Goal: Find specific page/section: Find specific page/section

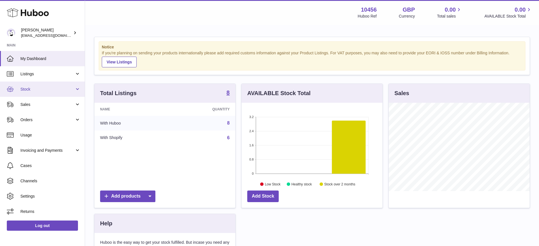
scroll to position [88, 141]
click at [38, 90] on span "Stock" at bounding box center [47, 89] width 54 height 5
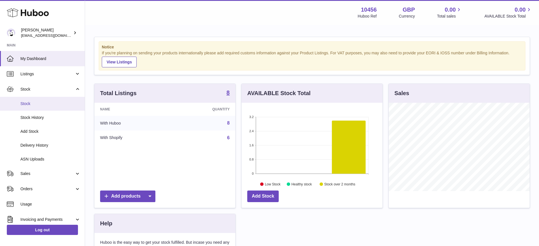
click at [49, 102] on span "Stock" at bounding box center [50, 103] width 60 height 5
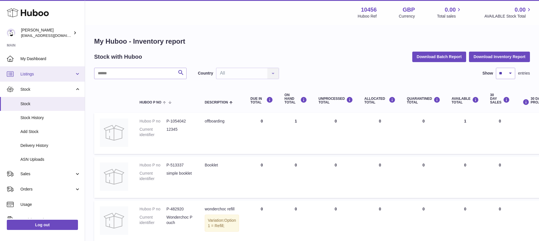
click at [41, 74] on span "Listings" at bounding box center [47, 73] width 54 height 5
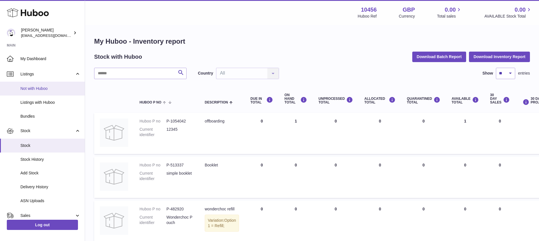
click at [47, 86] on span "Not with Huboo" at bounding box center [50, 88] width 60 height 5
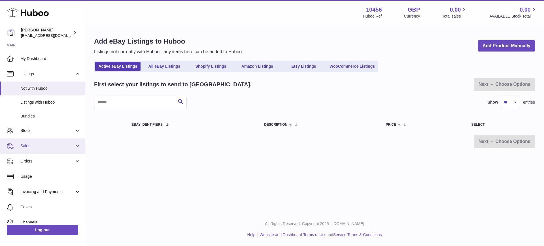
click at [40, 147] on span "Sales" at bounding box center [47, 145] width 54 height 5
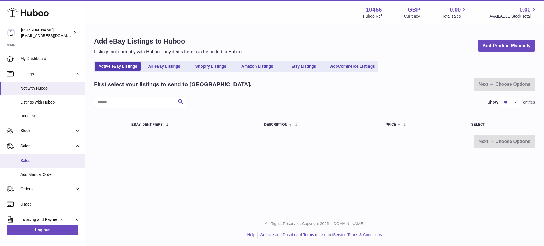
click at [40, 159] on span "Sales" at bounding box center [50, 160] width 60 height 5
